Goal: Entertainment & Leisure: Consume media (video, audio)

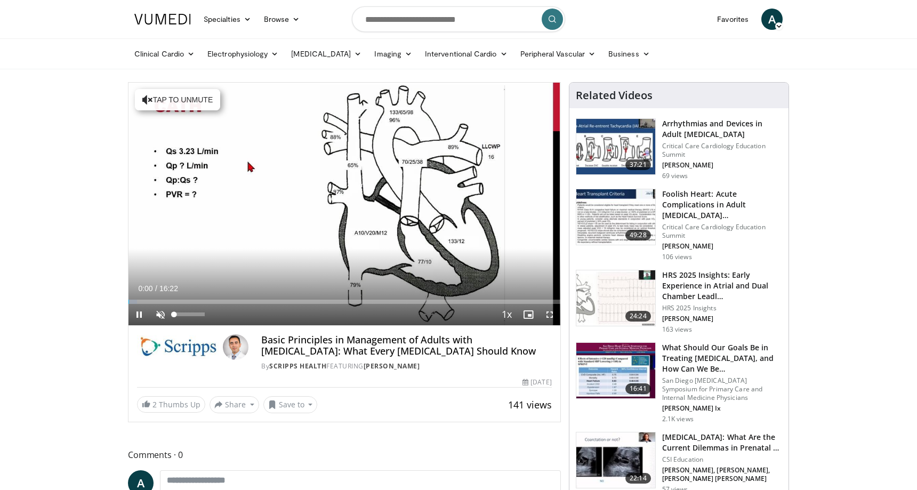
click at [163, 313] on span "Video Player" at bounding box center [160, 314] width 21 height 21
click at [190, 312] on div "53%" at bounding box center [189, 314] width 30 height 4
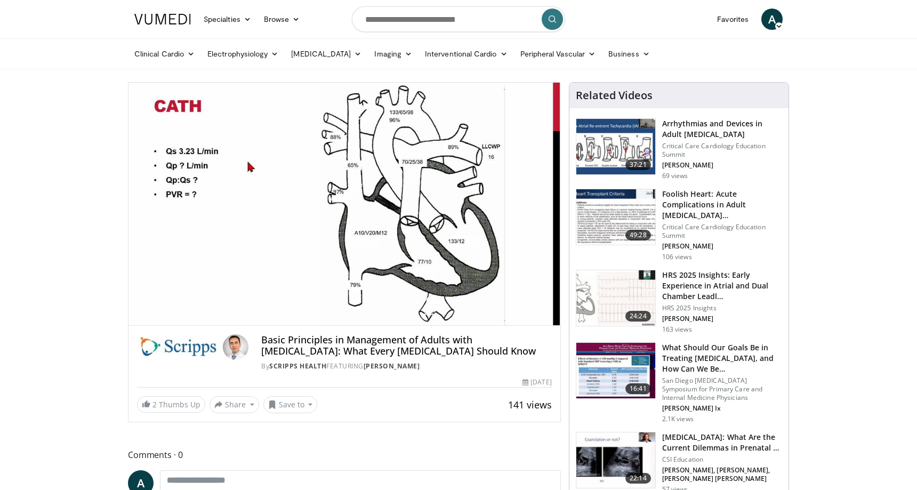
drag, startPoint x: 185, startPoint y: 319, endPoint x: 204, endPoint y: 342, distance: 30.3
click at [204, 342] on div "**********" at bounding box center [344, 252] width 433 height 340
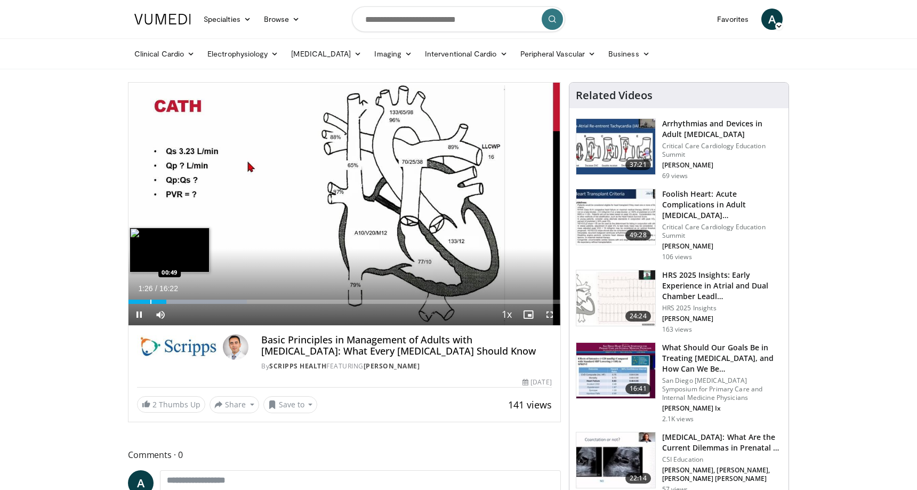
click at [150, 300] on div "Progress Bar" at bounding box center [150, 302] width 1 height 4
click at [162, 299] on div "Loaded : 30.53% 01:16 01:17" at bounding box center [344, 299] width 432 height 10
click at [157, 302] on div "Progress Bar" at bounding box center [157, 302] width 1 height 4
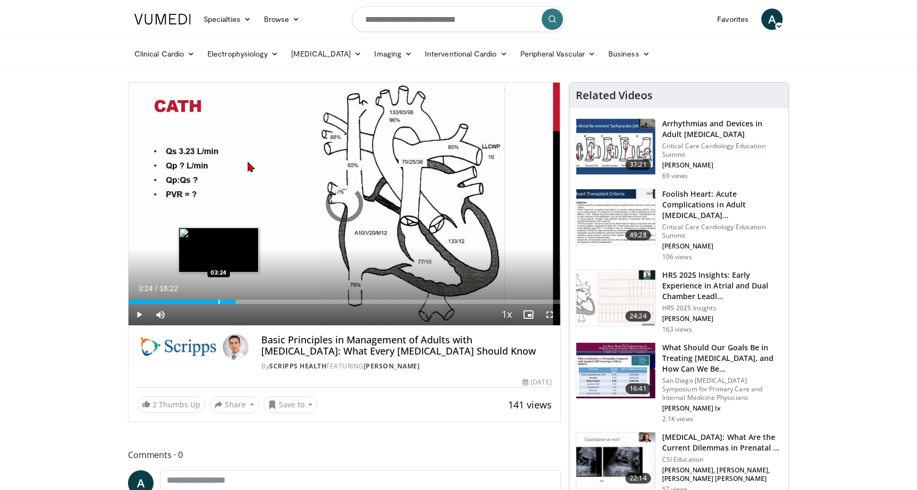
click at [219, 301] on div "Progress Bar" at bounding box center [219, 302] width 1 height 4
click at [199, 302] on div "Progress Bar" at bounding box center [199, 302] width 1 height 4
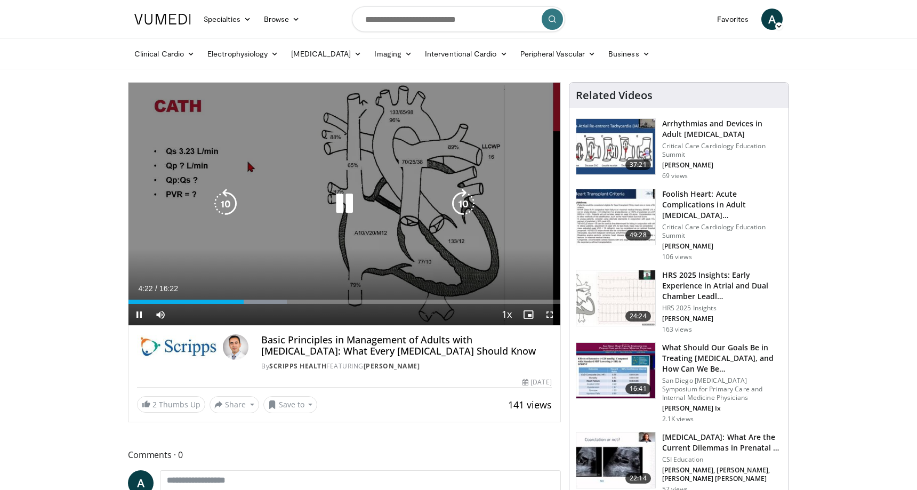
click at [330, 202] on icon "Video Player" at bounding box center [344, 204] width 30 height 30
